Goal: Transaction & Acquisition: Purchase product/service

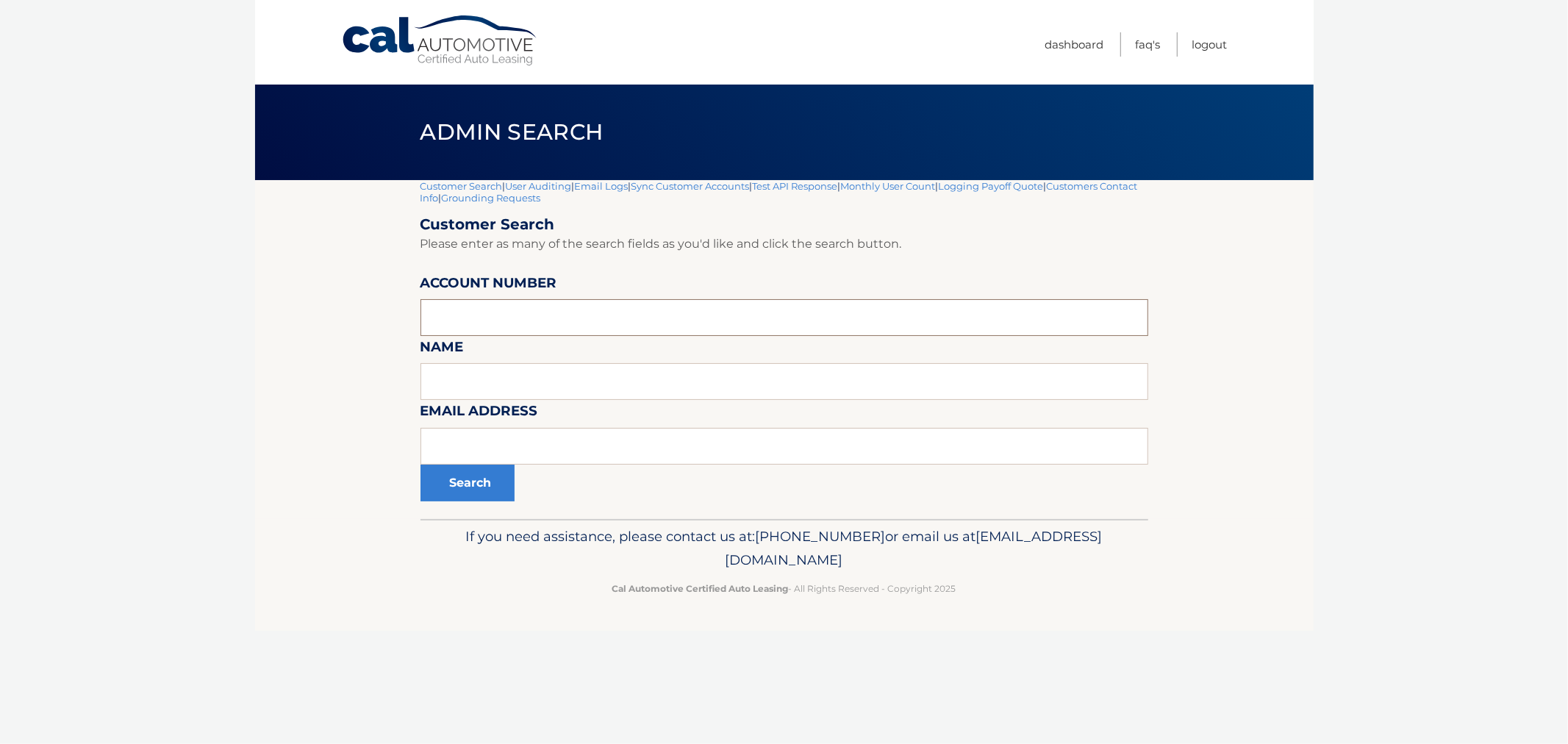
click at [569, 302] on input "text" at bounding box center [784, 318] width 728 height 37
paste input "44455534522"
type input "44455534522"
click at [473, 482] on button "Search" at bounding box center [468, 482] width 94 height 37
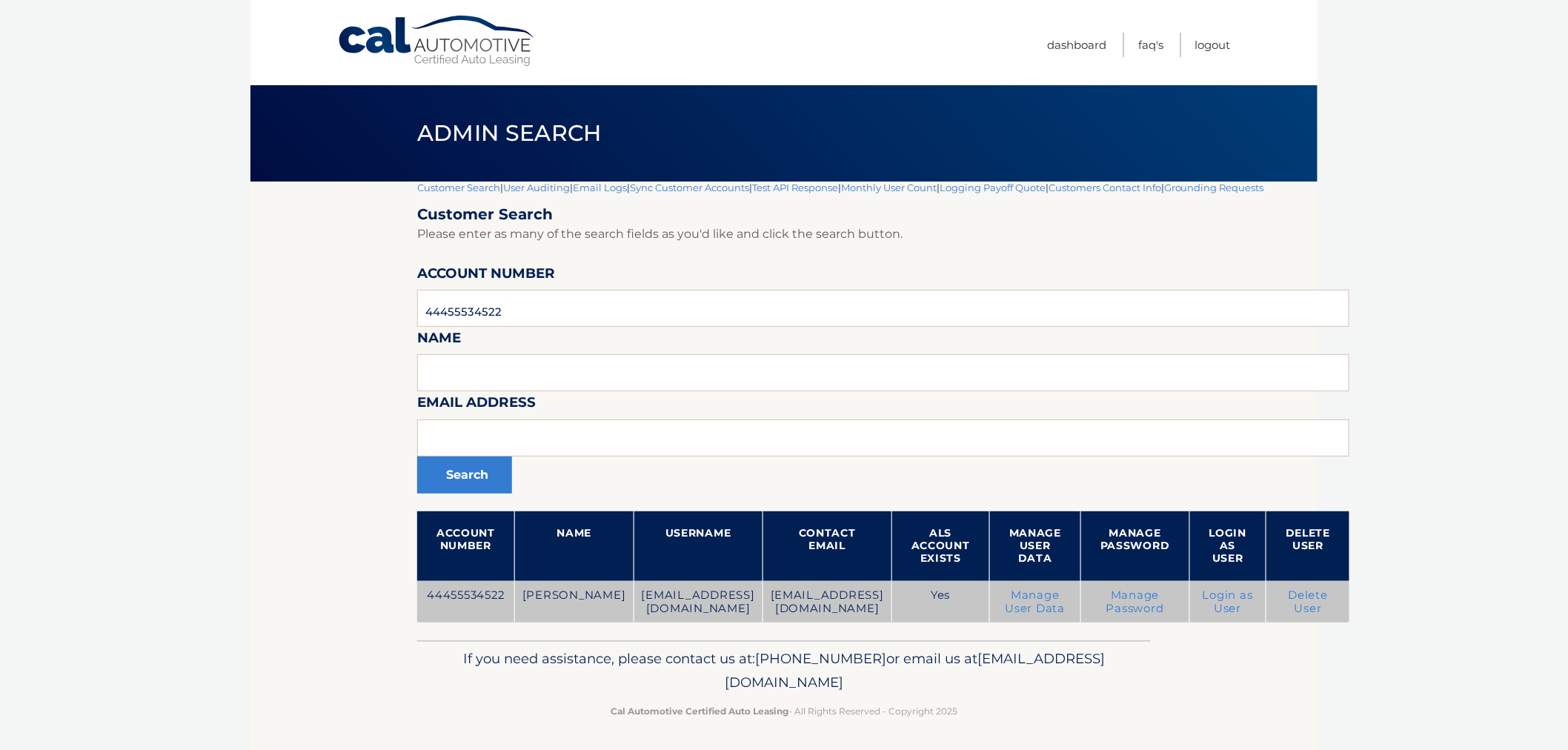
click at [1221, 594] on link "Login as User" at bounding box center [1228, 601] width 50 height 27
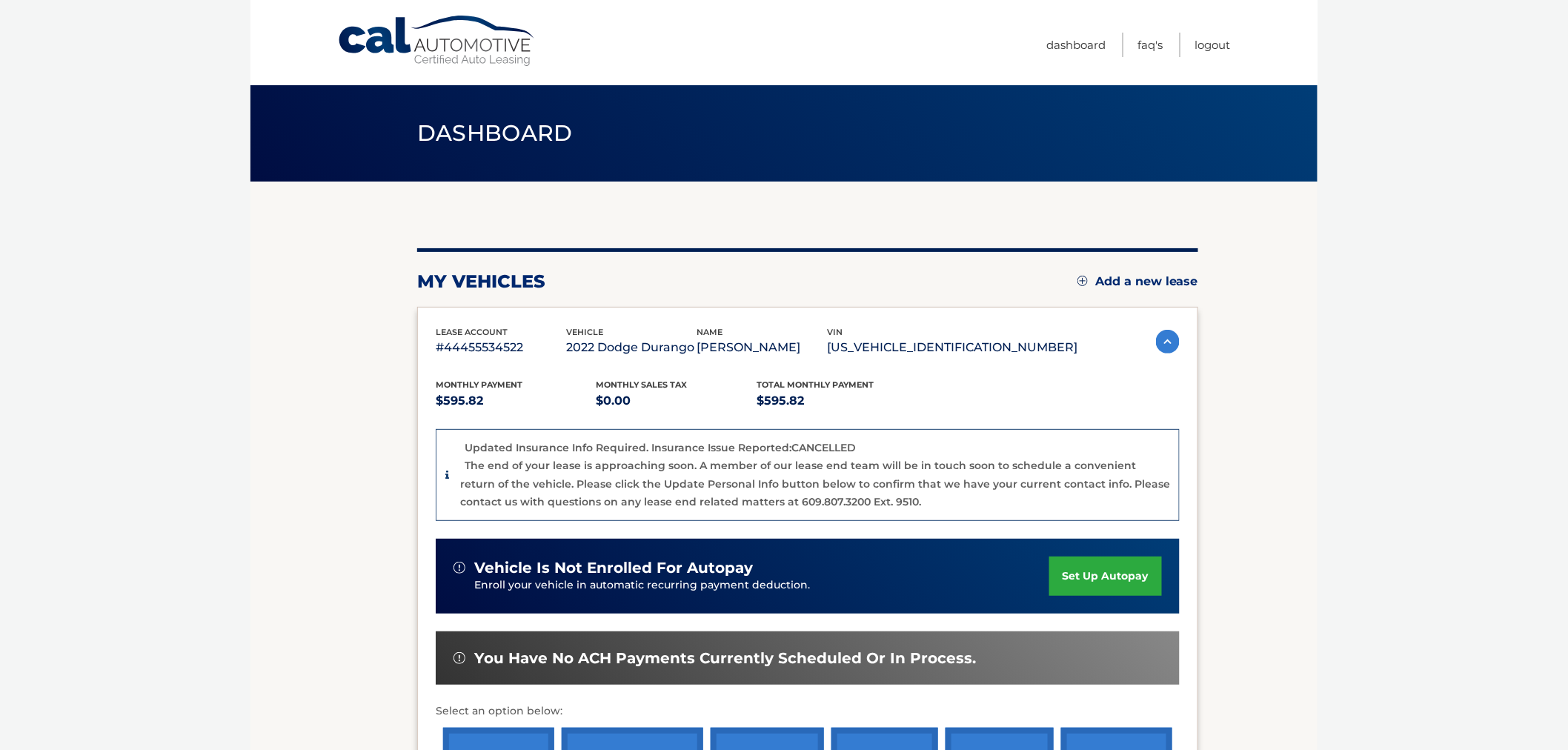
scroll to position [247, 0]
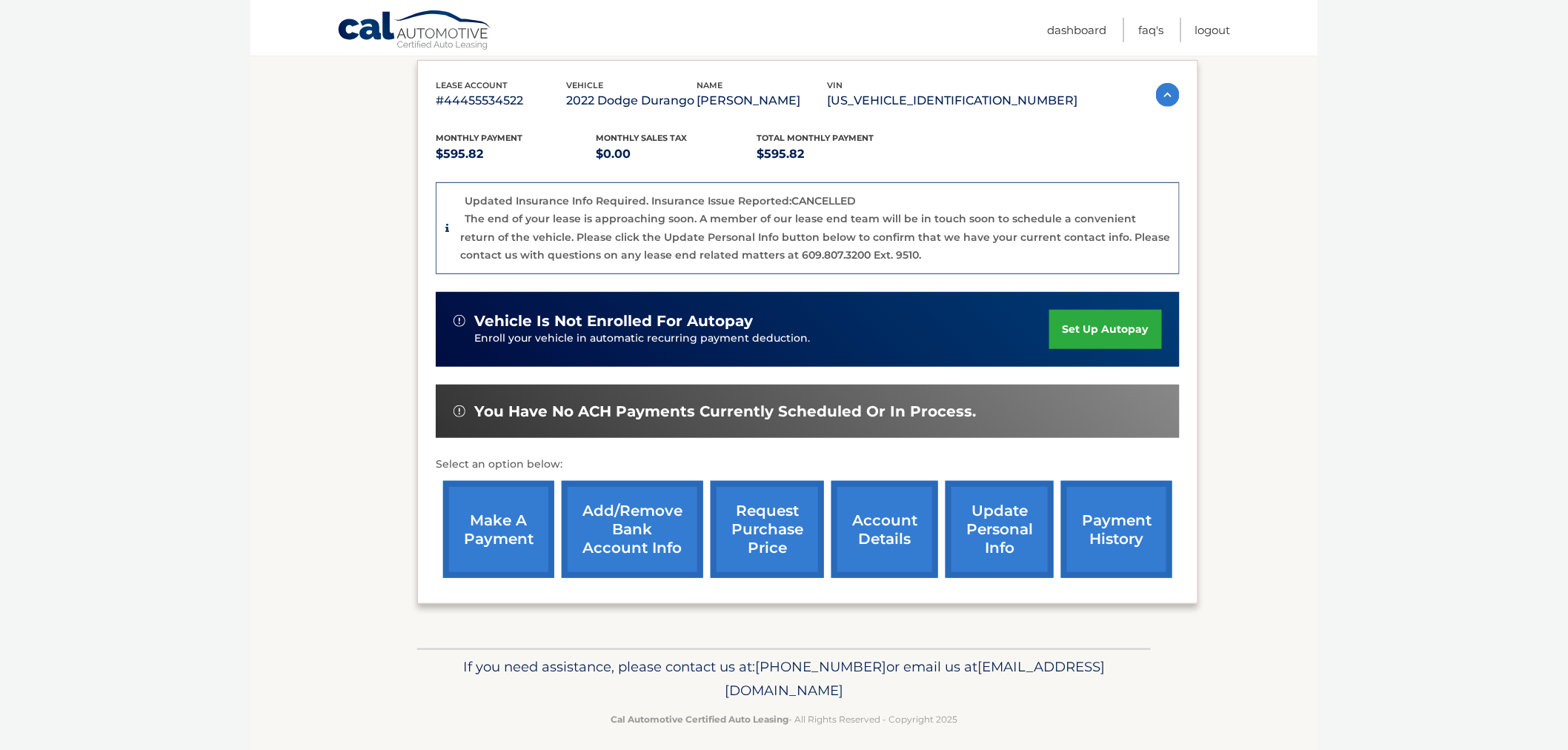
click at [534, 534] on link "make a payment" at bounding box center [498, 529] width 111 height 97
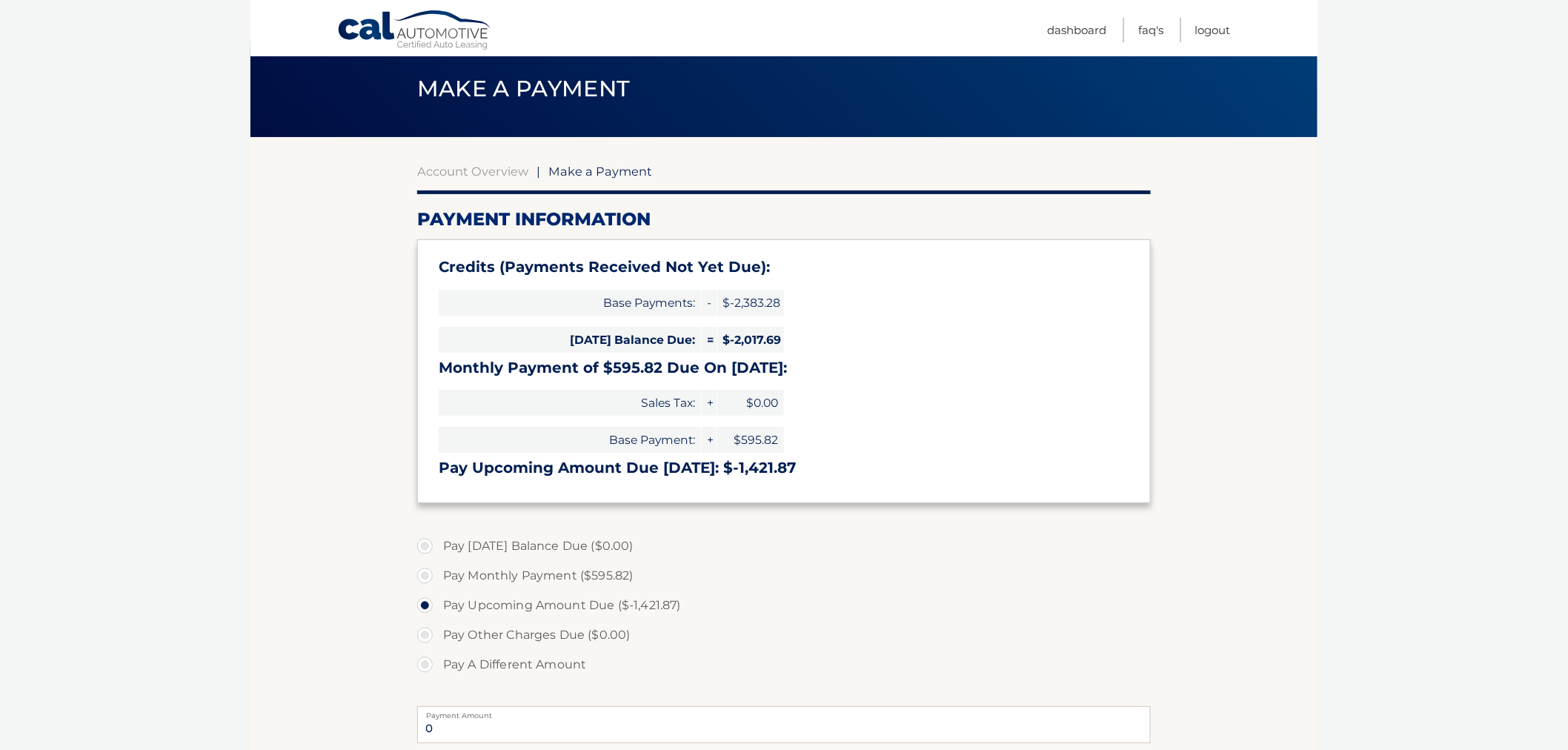
scroll to position [82, 0]
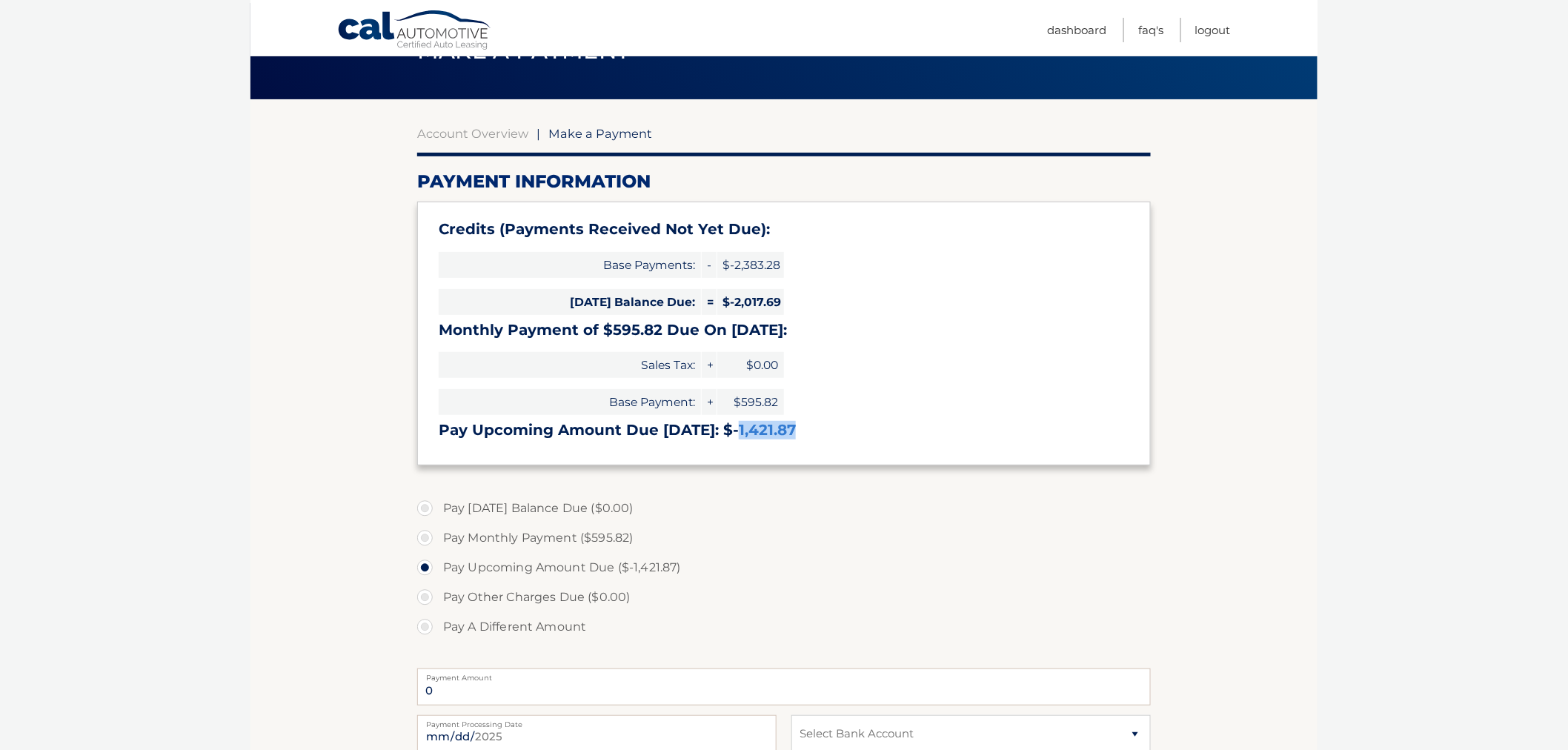
drag, startPoint x: 730, startPoint y: 430, endPoint x: 820, endPoint y: 439, distance: 90.4
click at [820, 439] on h3 "Pay Upcoming Amount Due Sep 01: $-1,421.87" at bounding box center [784, 429] width 691 height 18
click at [808, 440] on div "Credits (Payments Received Not Yet Due): Base Payments: - $-2,383.28 Today's Ba…" at bounding box center [784, 333] width 734 height 263
click at [797, 426] on h3 "Pay Upcoming Amount Due Sep 01: $-1,421.87" at bounding box center [784, 429] width 691 height 18
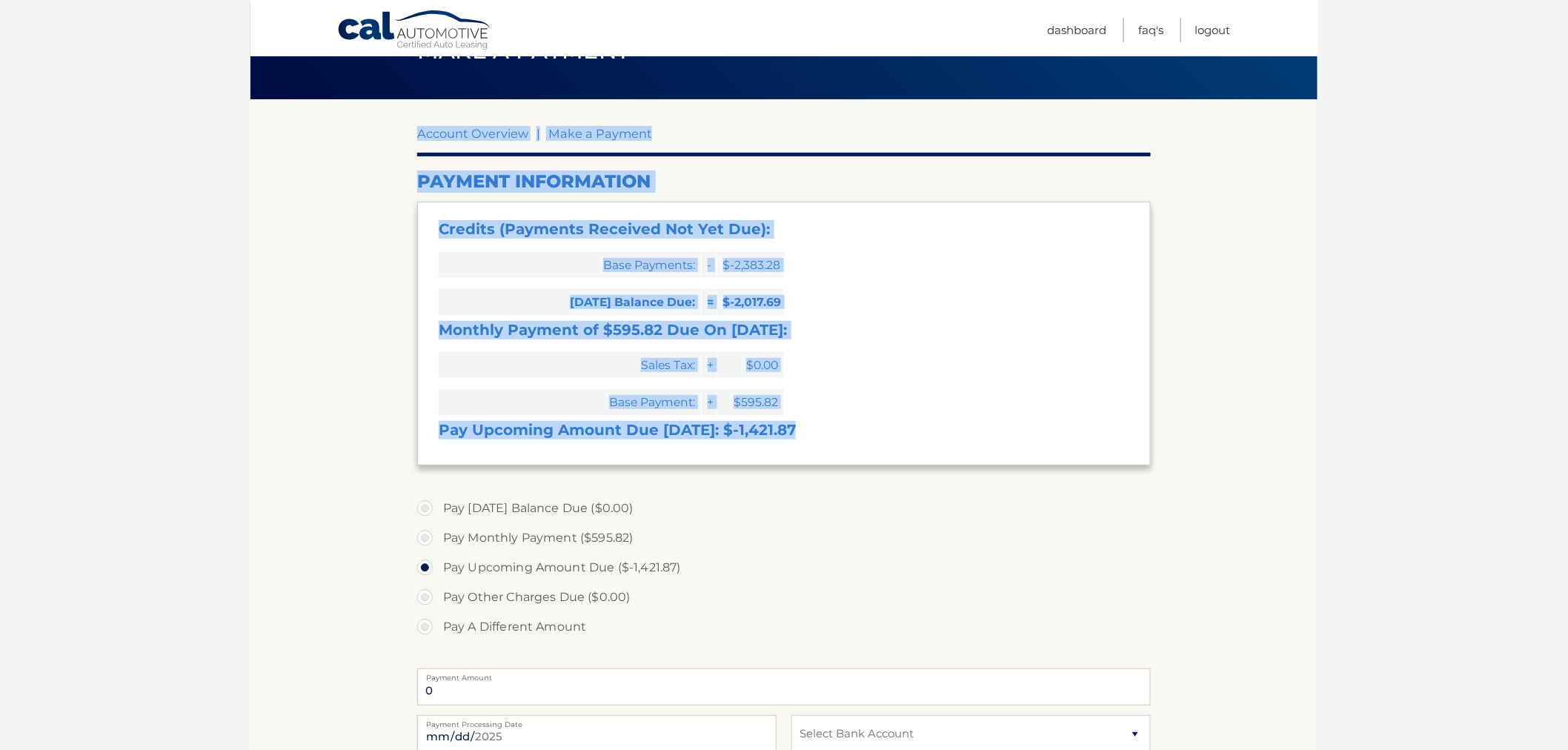
drag, startPoint x: 799, startPoint y: 431, endPoint x: 371, endPoint y: 202, distance: 485.4
click at [371, 202] on section "Account Overview | Make a Payment Payment Information Credits (Payments Receive…" at bounding box center [783, 513] width 1067 height 828
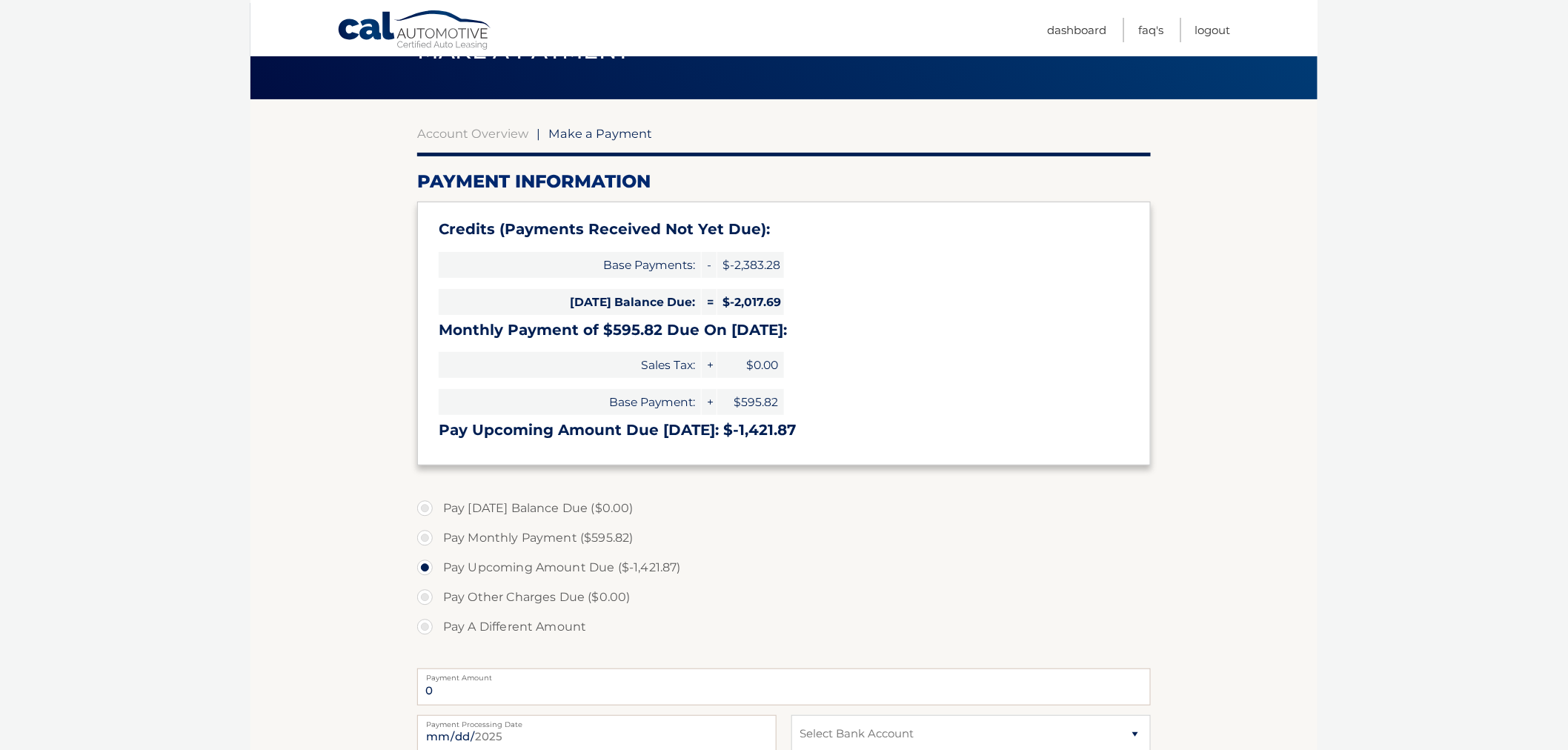
click at [374, 194] on section "Account Overview | Make a Payment Payment Information Credits (Payments Receive…" at bounding box center [783, 513] width 1067 height 828
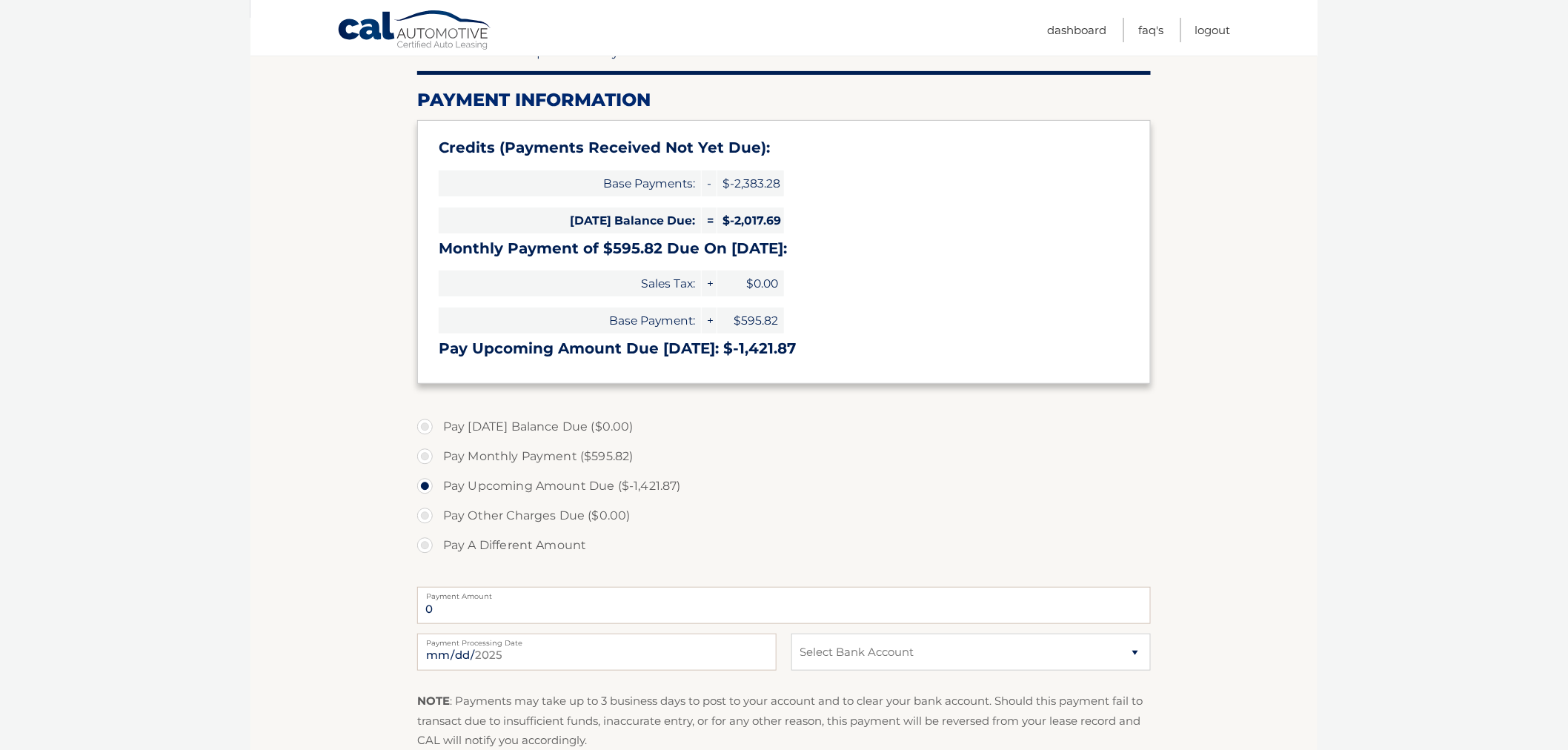
scroll to position [164, 0]
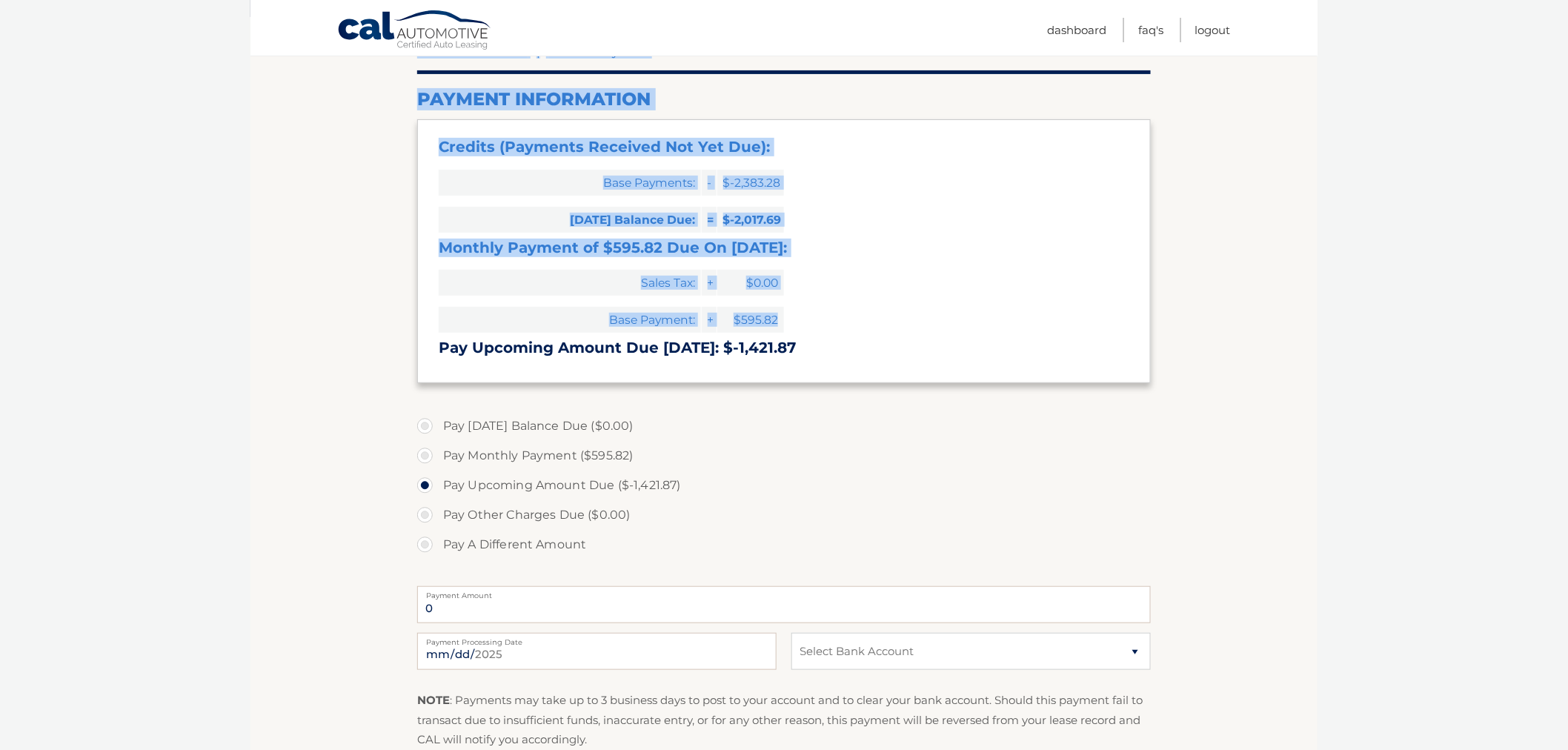
drag, startPoint x: 431, startPoint y: 126, endPoint x: 895, endPoint y: 343, distance: 512.2
click at [900, 330] on section "Account Overview | Make a Payment Payment Information Credits (Payments Receive…" at bounding box center [783, 431] width 1067 height 828
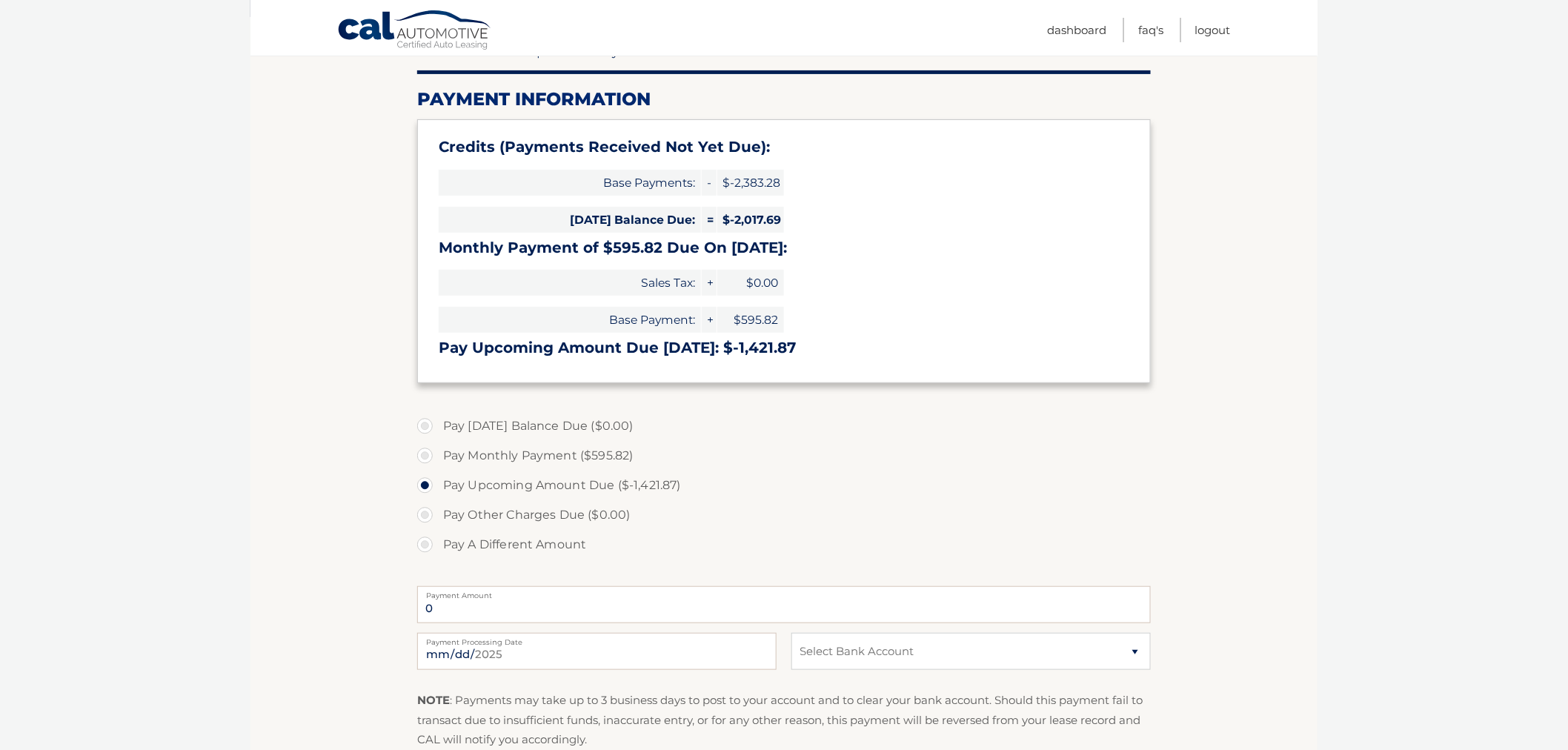
click at [895, 344] on h3 "Pay Upcoming Amount Due Sep 01: $-1,421.87" at bounding box center [784, 347] width 691 height 18
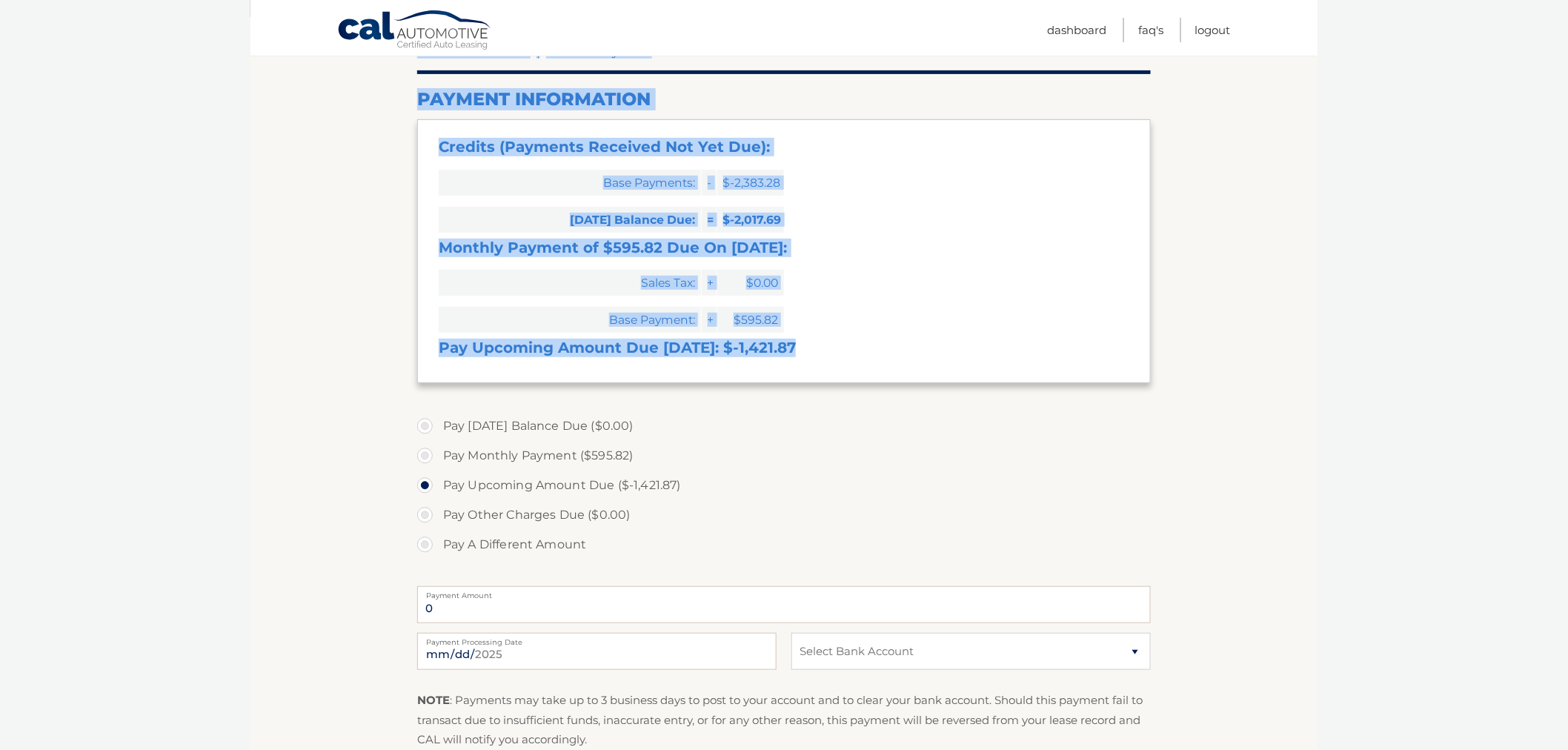
drag, startPoint x: 517, startPoint y: 256, endPoint x: 322, endPoint y: 106, distance: 246.0
click at [322, 106] on section "Account Overview | Make a Payment Payment Information Credits (Payments Receive…" at bounding box center [783, 431] width 1067 height 828
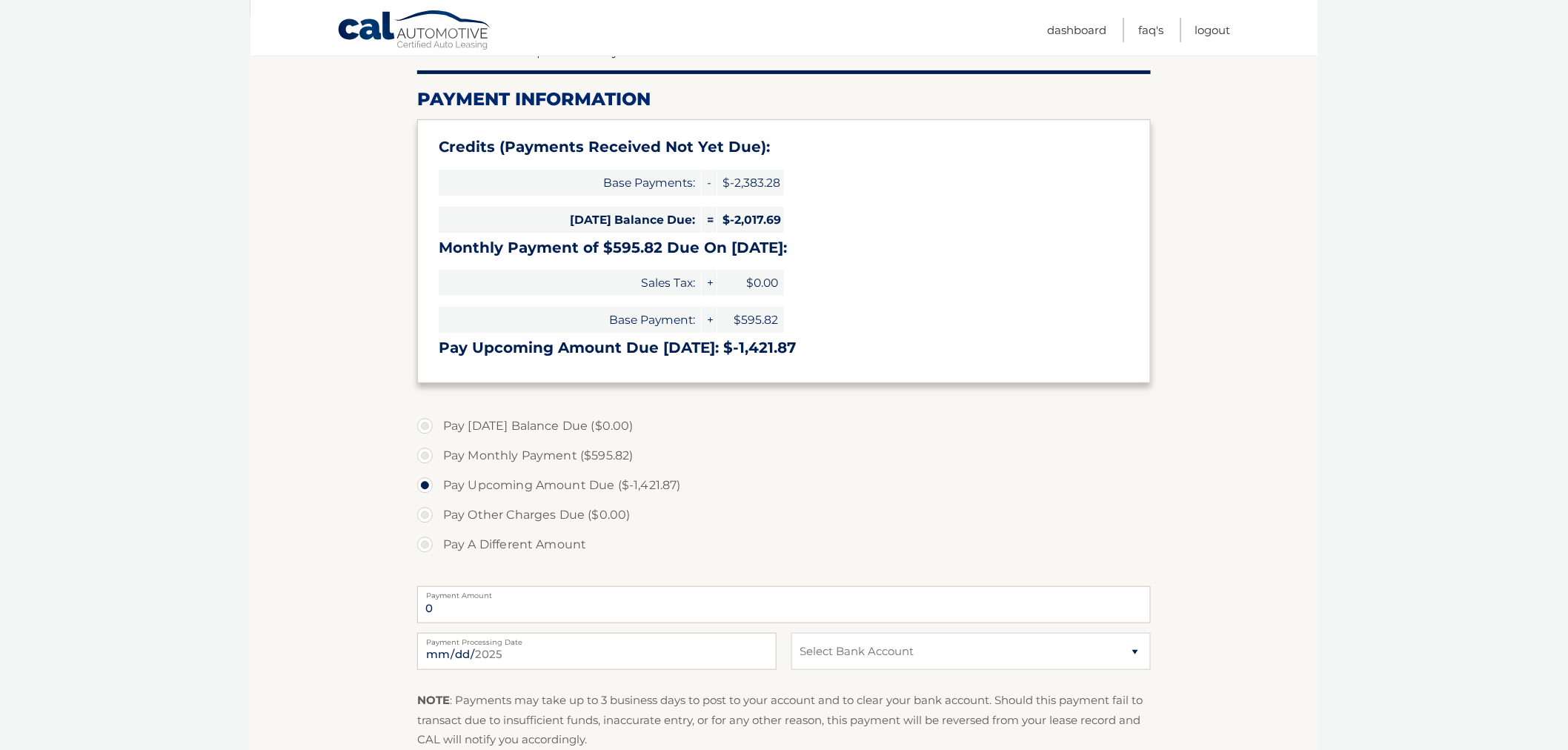
click at [326, 106] on section "Account Overview | Make a Payment Payment Information Credits (Payments Receive…" at bounding box center [783, 431] width 1067 height 828
click at [1232, 23] on div "Cal Automotive Menu Dashboard FAQ's Logout" at bounding box center [783, 28] width 1067 height 55
click at [1214, 21] on link "Logout" at bounding box center [1212, 30] width 35 height 24
